Goal: Entertainment & Leisure: Consume media (video, audio)

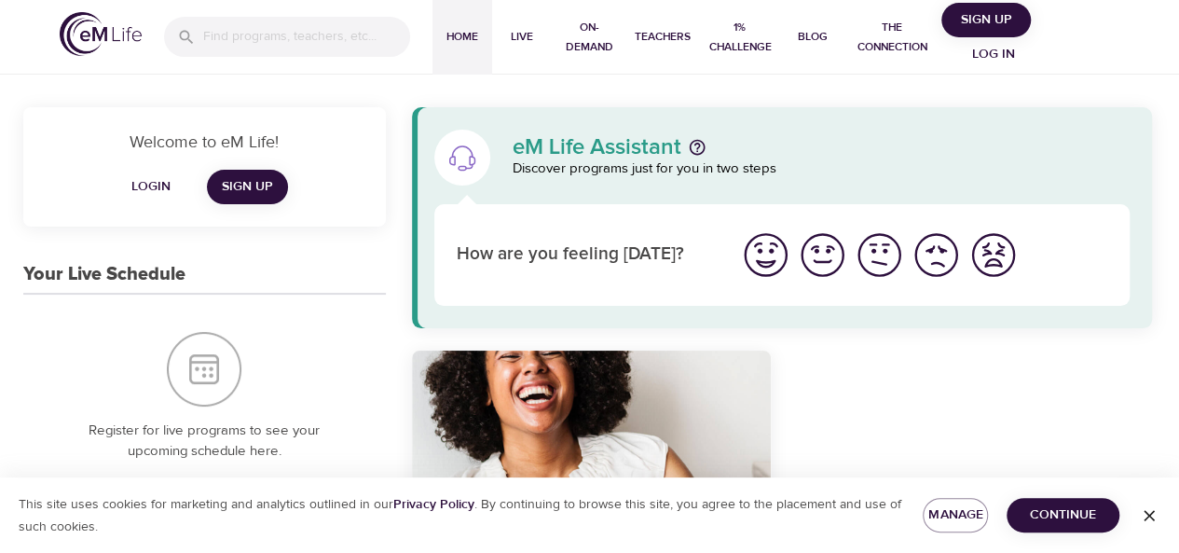
click at [984, 47] on span "Log in" at bounding box center [993, 54] width 75 height 23
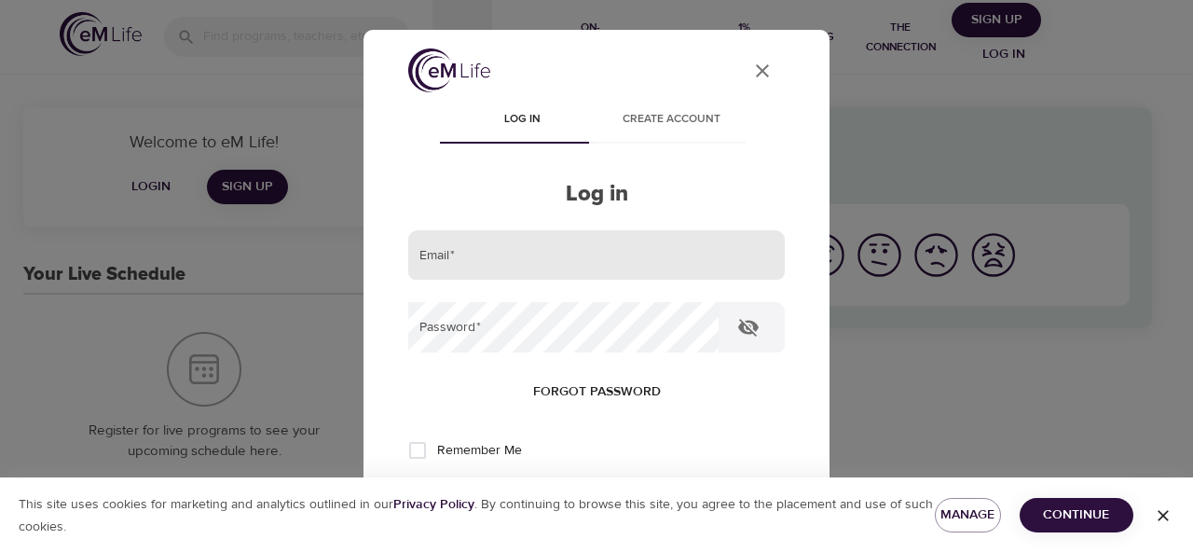
click at [589, 268] on input "email" at bounding box center [596, 255] width 376 height 50
type input "[EMAIL_ADDRESS][US_STATE][DOMAIN_NAME]"
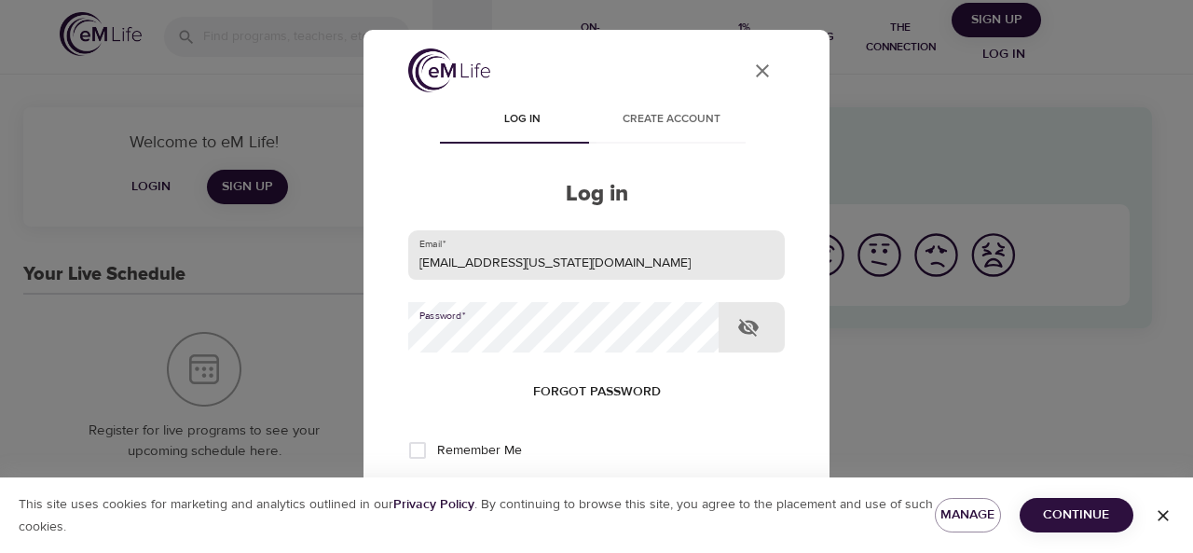
click at [551, 492] on button "Log in" at bounding box center [596, 511] width 91 height 39
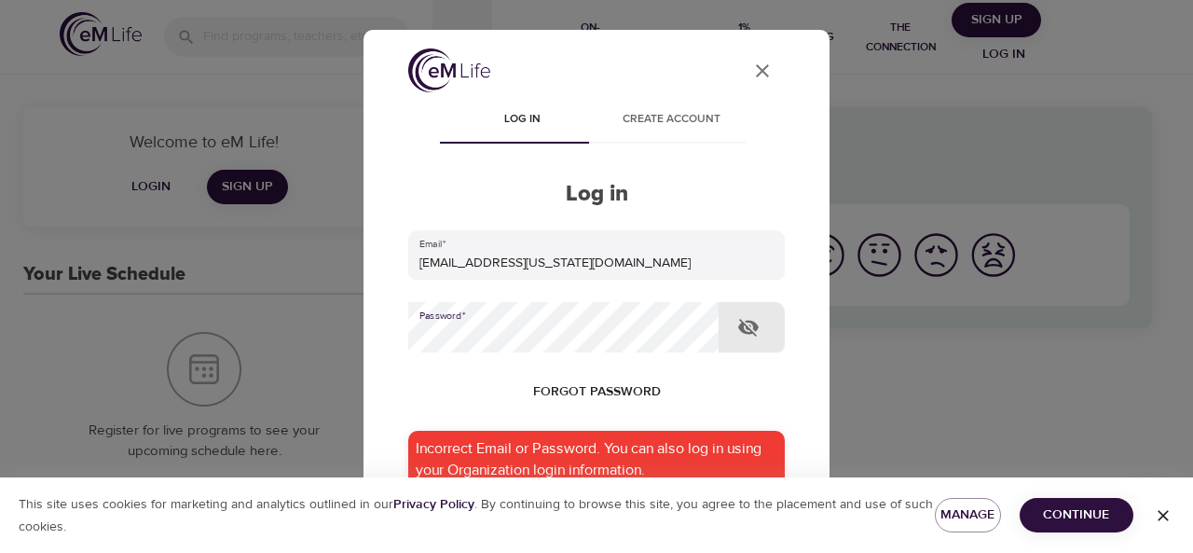
click at [170, 328] on div "User Profile Log in Create account Log in Email   * [EMAIL_ADDRESS][US_STATE][D…" at bounding box center [596, 276] width 1193 height 553
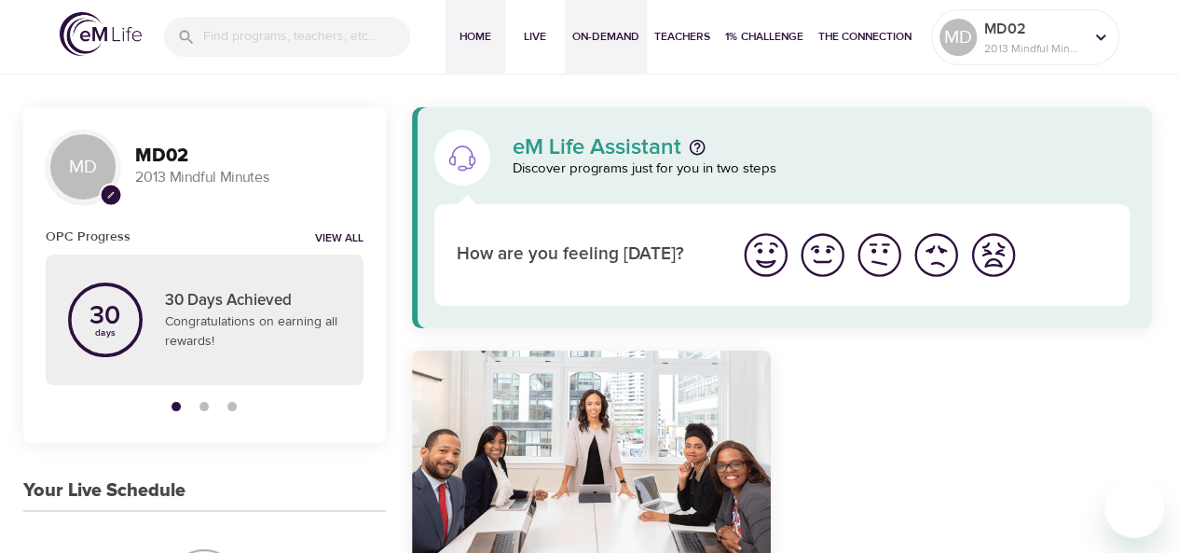
click at [598, 35] on span "On-Demand" at bounding box center [605, 37] width 67 height 20
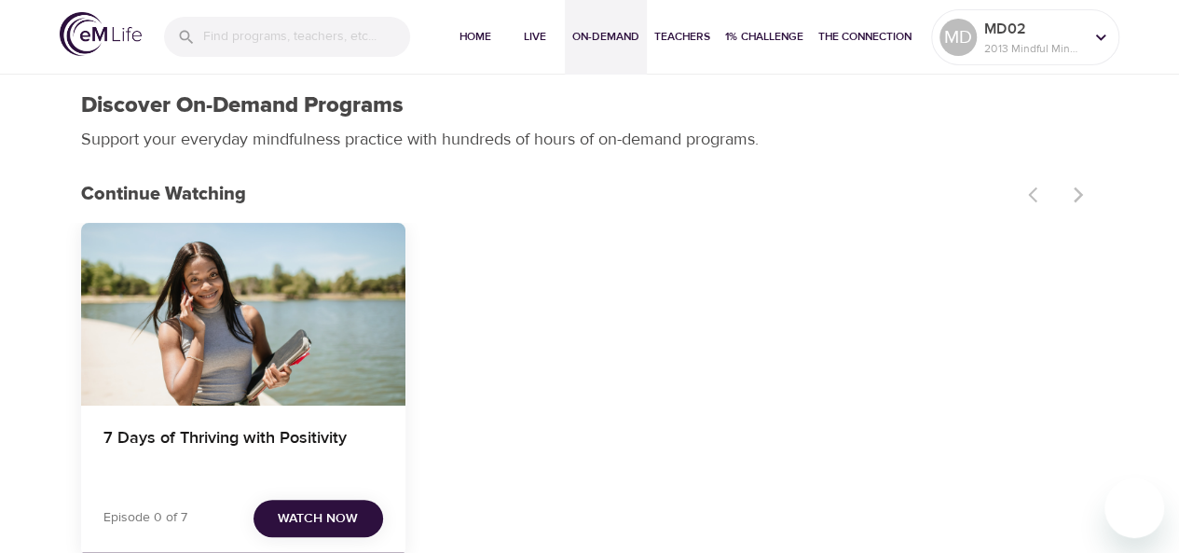
click at [292, 308] on div "7 Days of Thriving with Positivity" at bounding box center [243, 314] width 324 height 183
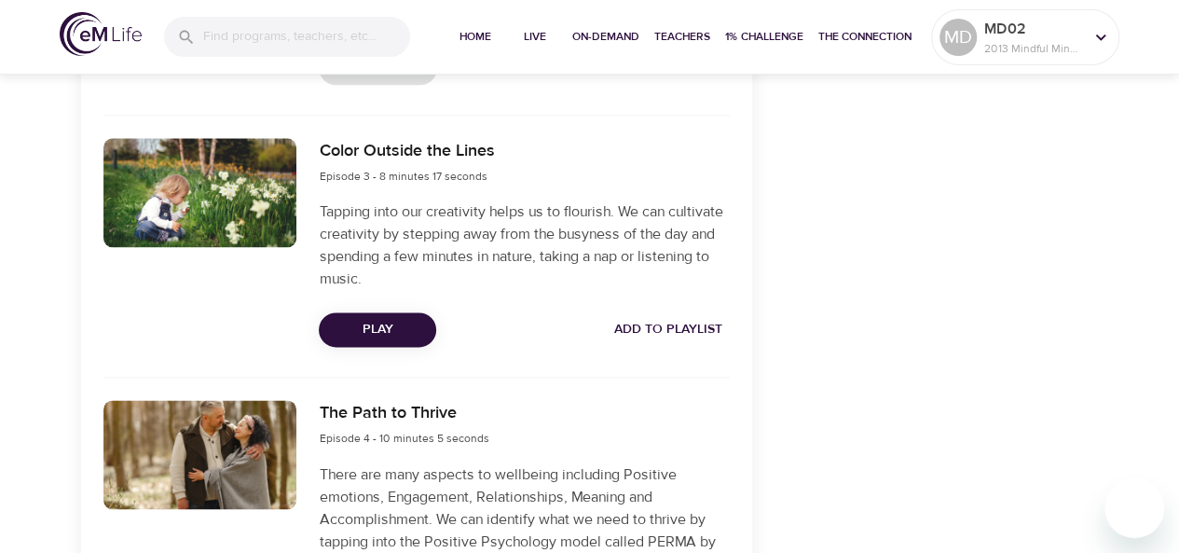
scroll to position [1195, 0]
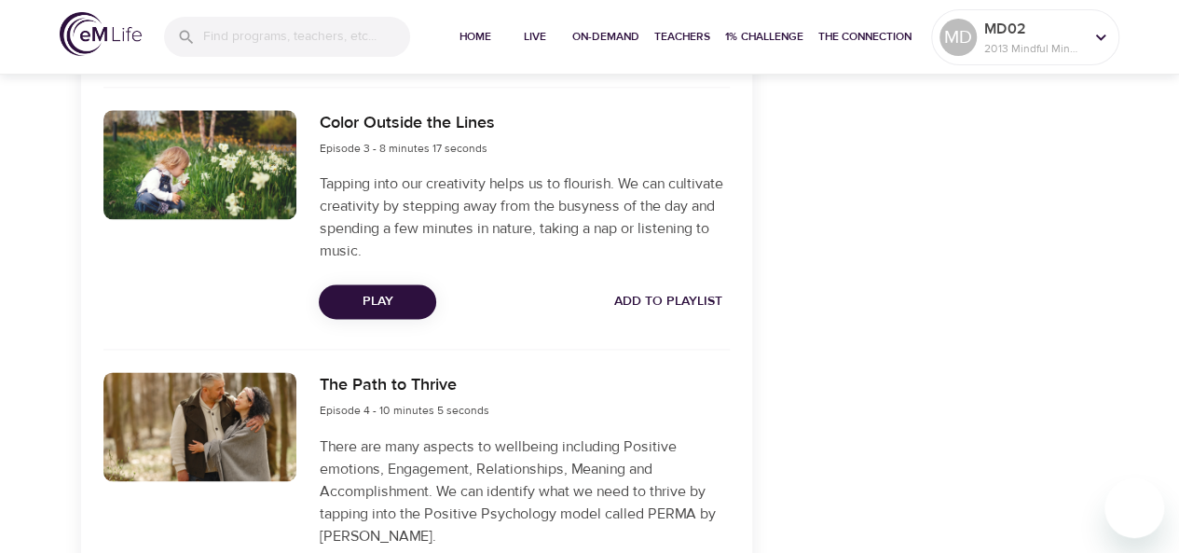
click at [362, 305] on span "Play" at bounding box center [378, 301] width 88 height 23
click at [362, 305] on div "Play Add to Playlist" at bounding box center [524, 301] width 410 height 34
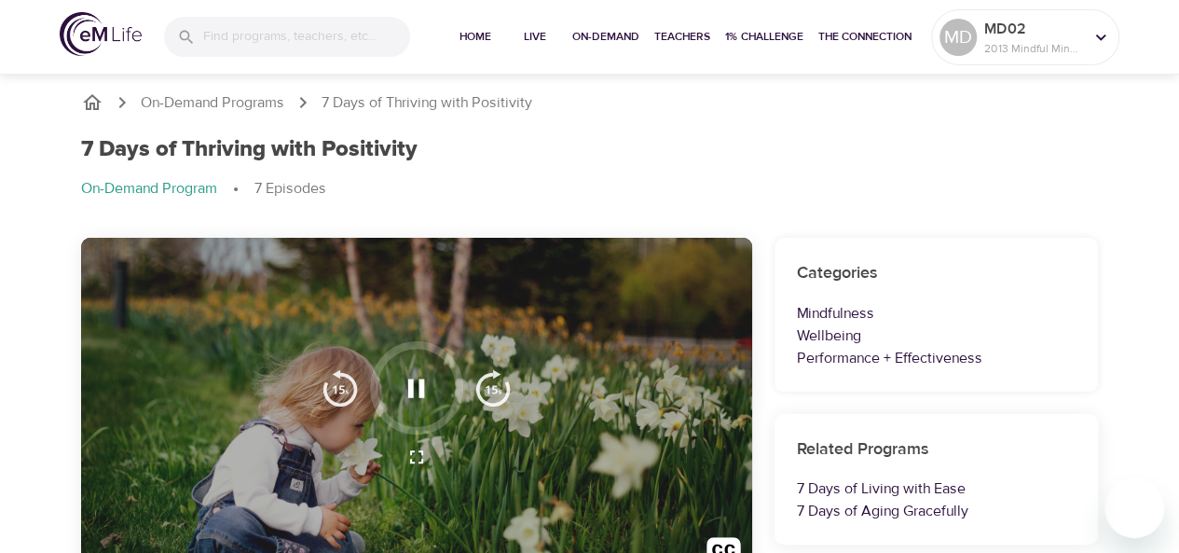
scroll to position [0, 0]
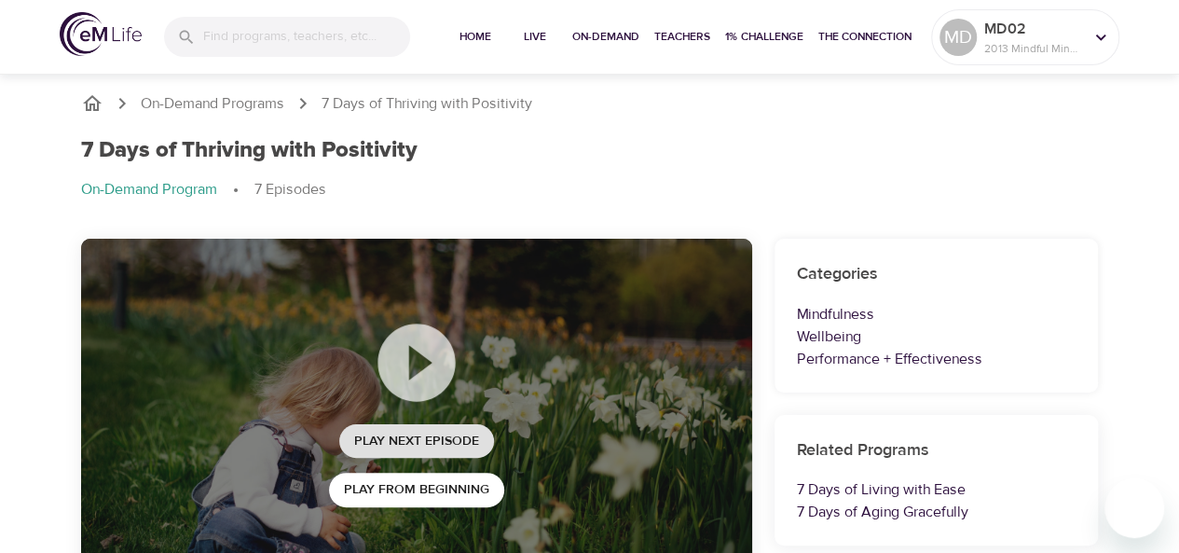
click at [444, 424] on button "Play Next Episode" at bounding box center [416, 441] width 155 height 34
